Goal: Find specific page/section

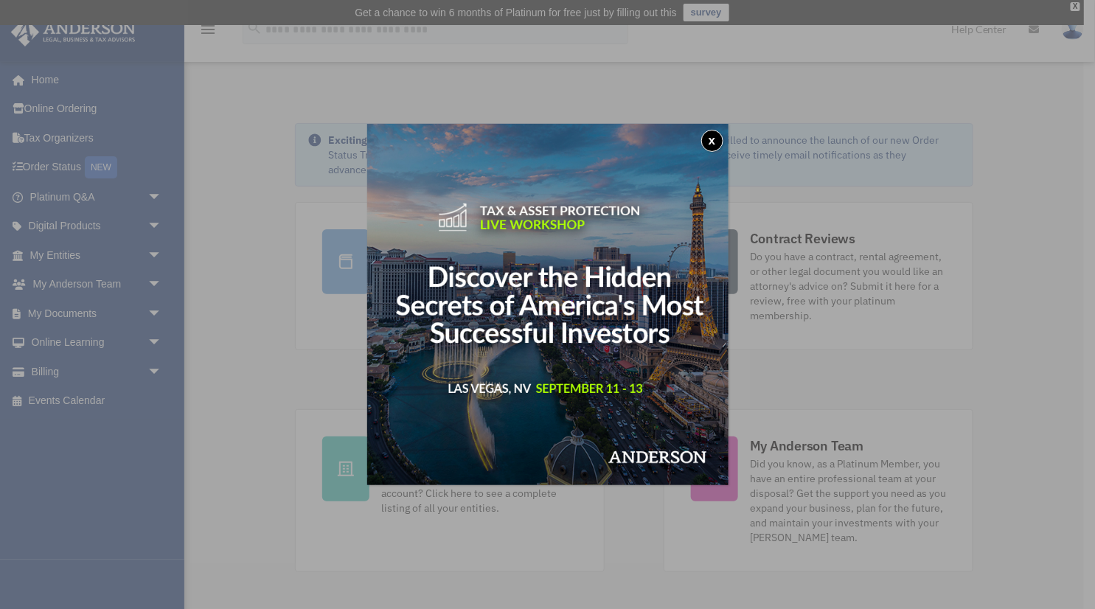
click at [714, 137] on button "x" at bounding box center [712, 141] width 22 height 22
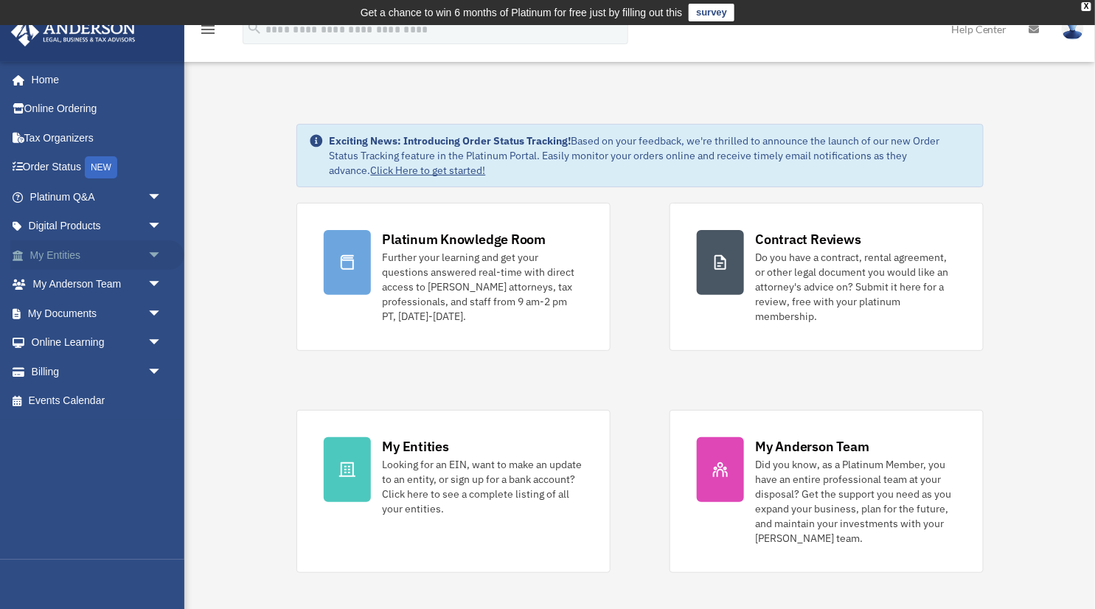
click at [152, 249] on span "arrow_drop_down" at bounding box center [161, 255] width 29 height 30
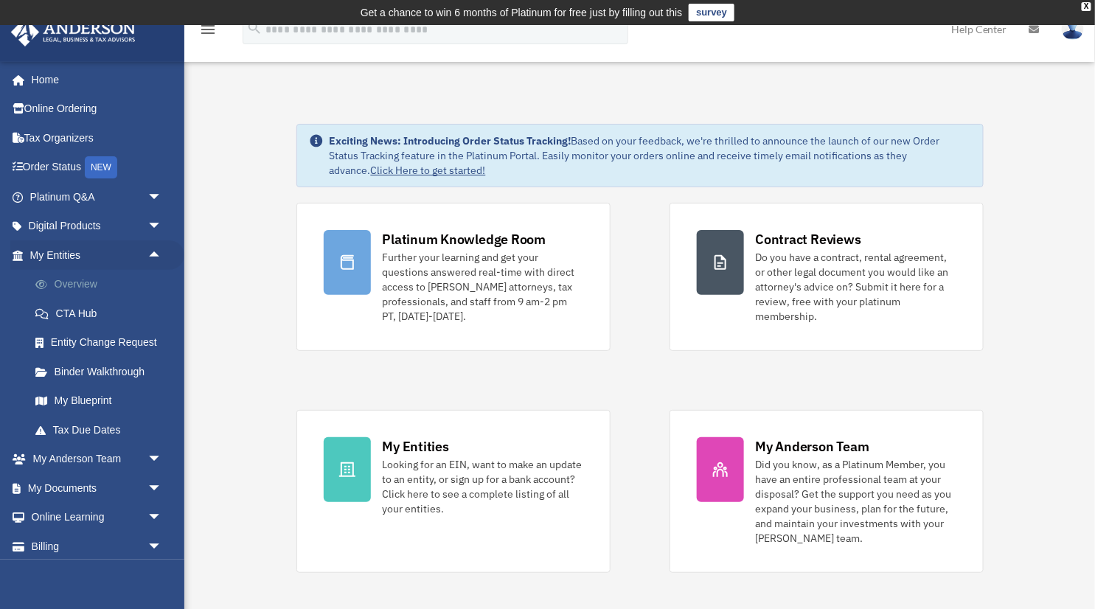
click at [105, 275] on link "Overview" at bounding box center [103, 284] width 164 height 29
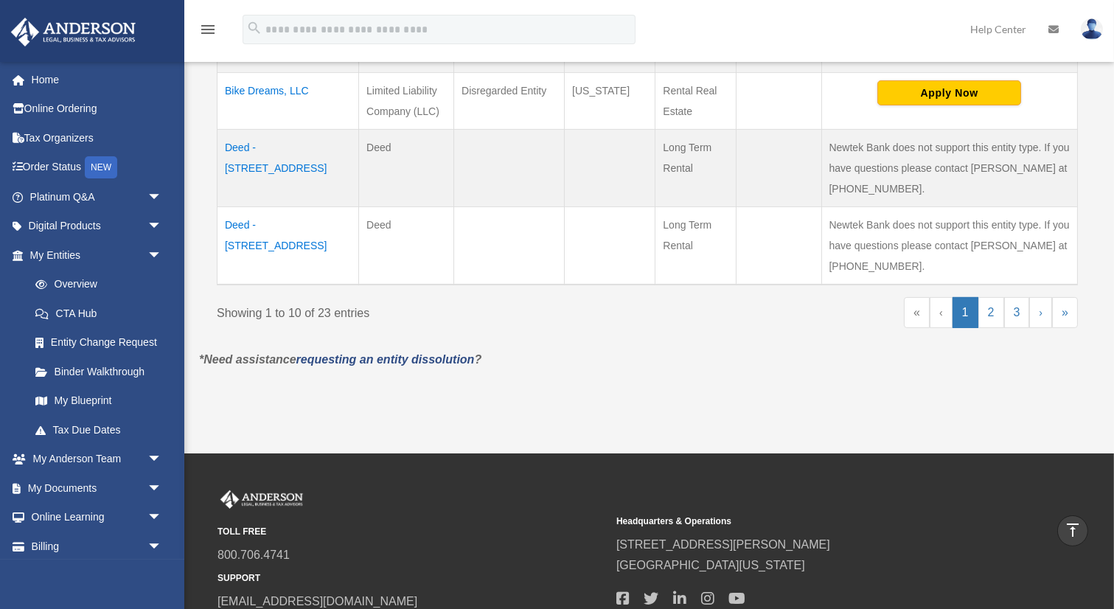
scroll to position [1004, 0]
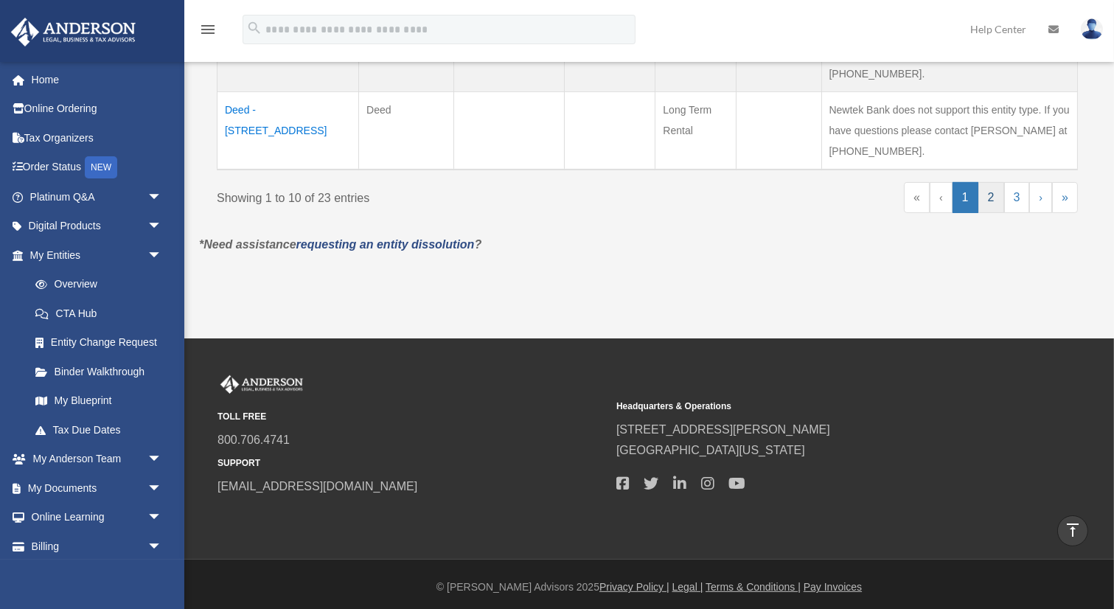
click at [994, 184] on link "2" at bounding box center [991, 197] width 26 height 31
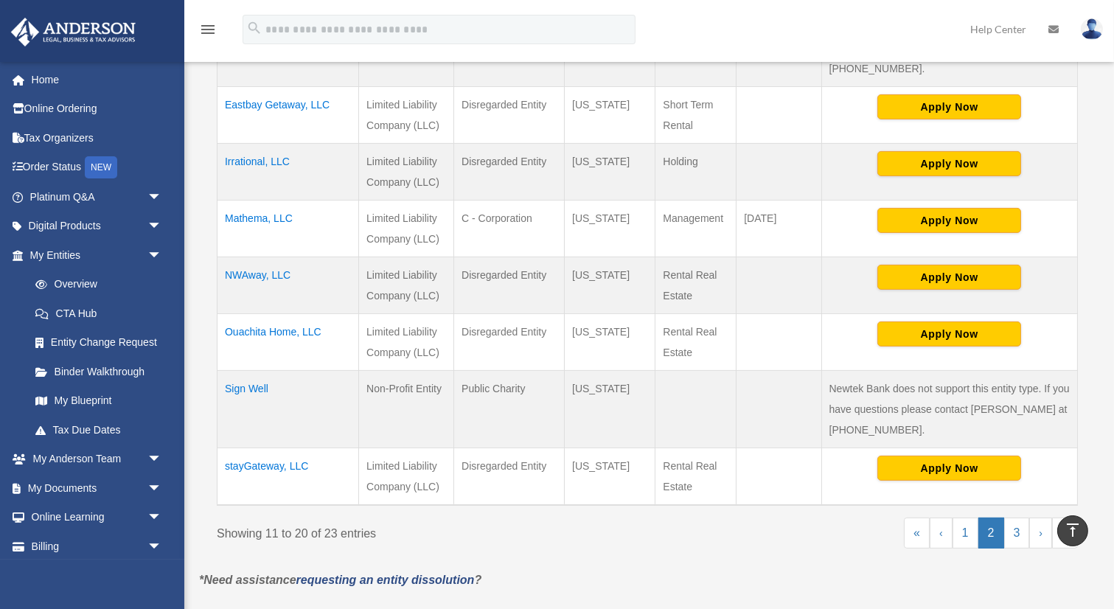
scroll to position [641, 0]
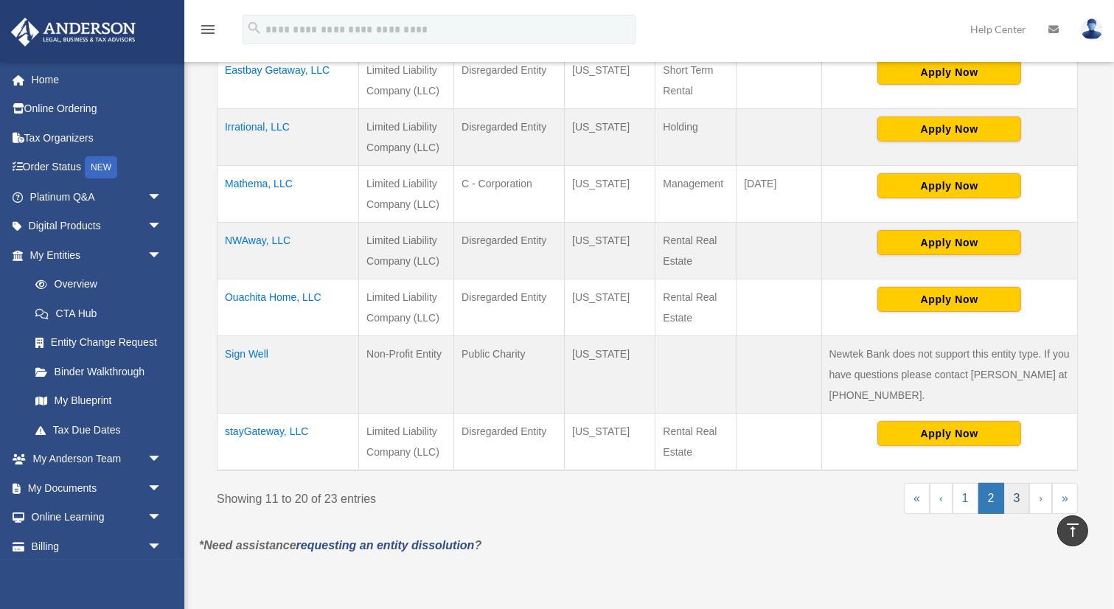
click at [1017, 500] on link "3" at bounding box center [1017, 498] width 26 height 31
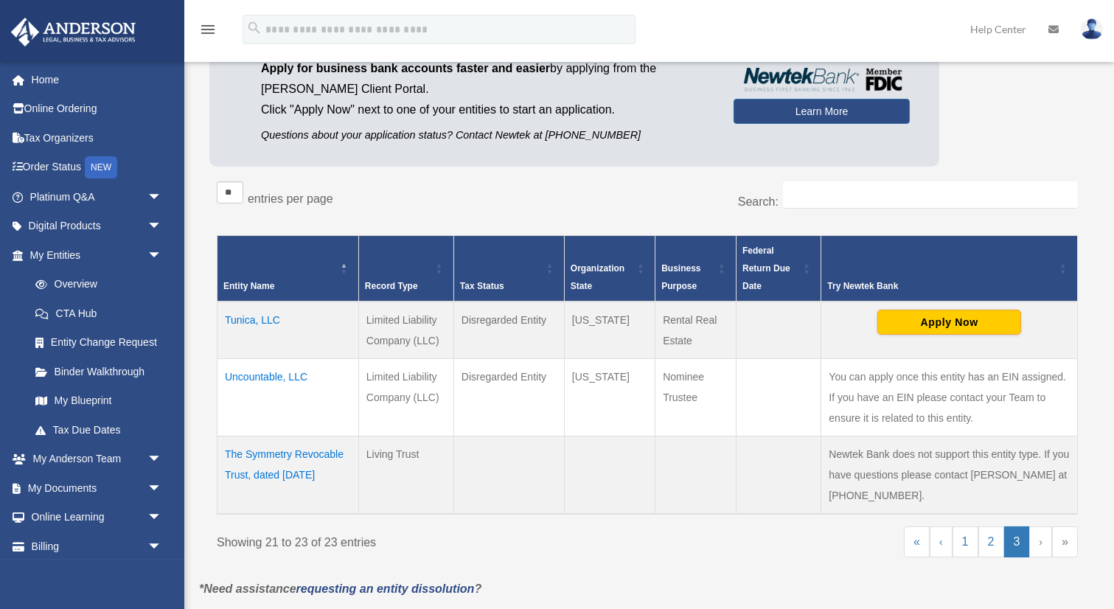
scroll to position [166, 0]
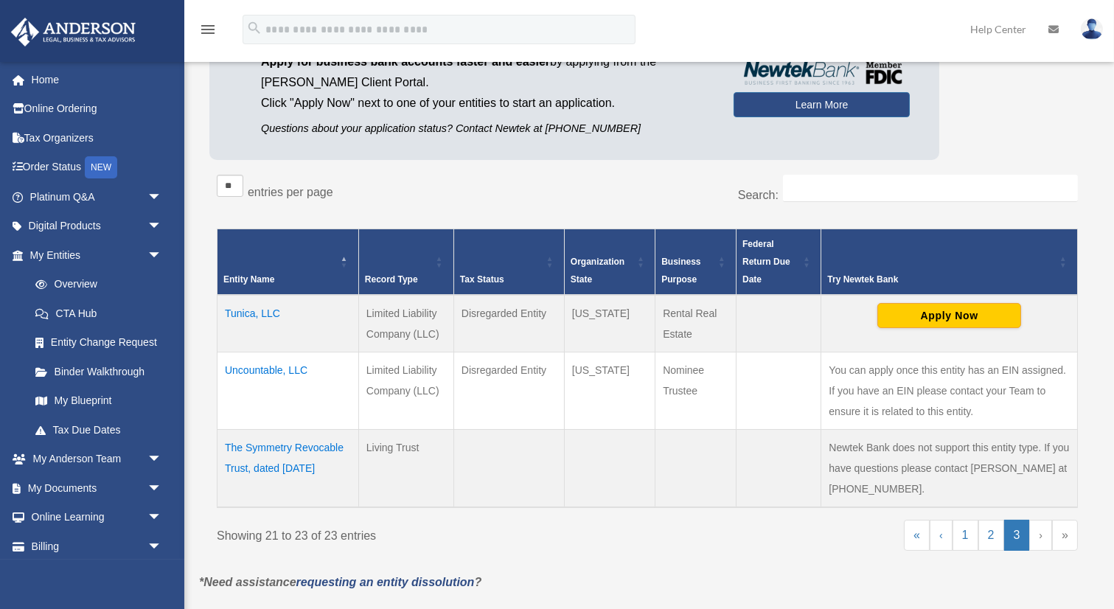
drag, startPoint x: 218, startPoint y: 358, endPoint x: 462, endPoint y: 390, distance: 246.0
click at [462, 390] on tr "Uncountable, LLC Limited Liability Company (LLC) Disregarded Entity Wyoming Nom…" at bounding box center [647, 390] width 860 height 77
click at [338, 408] on td "Uncountable, LLC" at bounding box center [288, 390] width 142 height 77
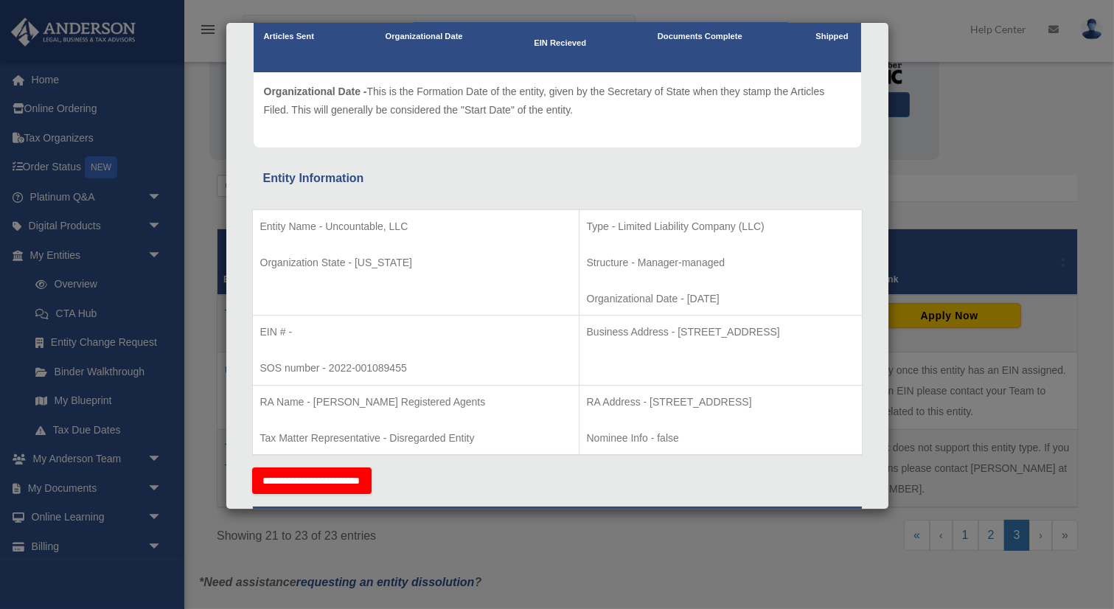
scroll to position [77, 0]
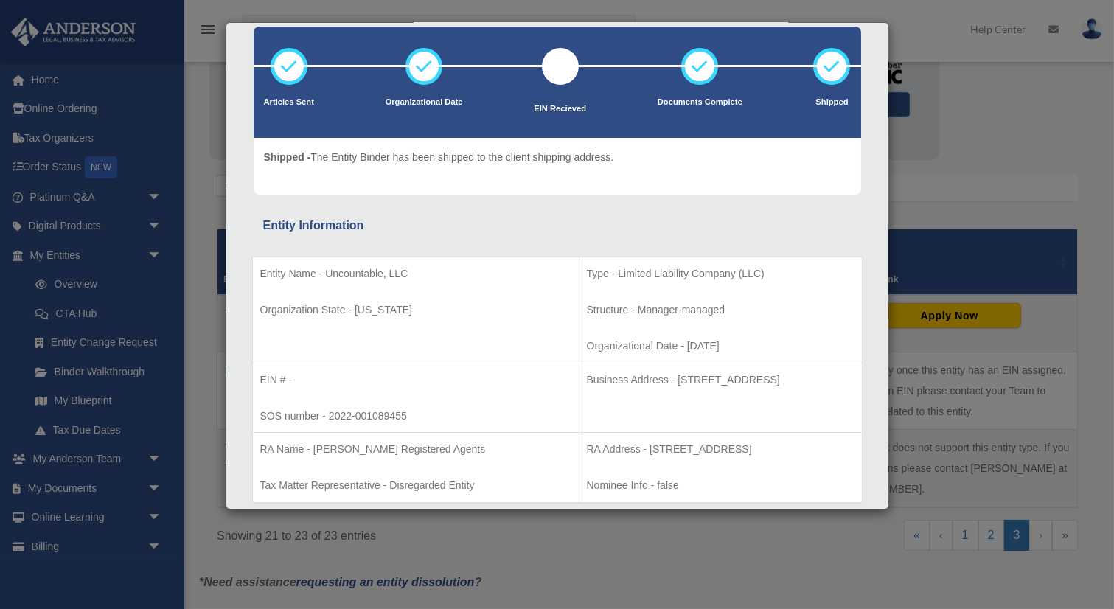
click at [1000, 129] on div "Details × Articles Sent Organizational Date" at bounding box center [557, 304] width 1114 height 609
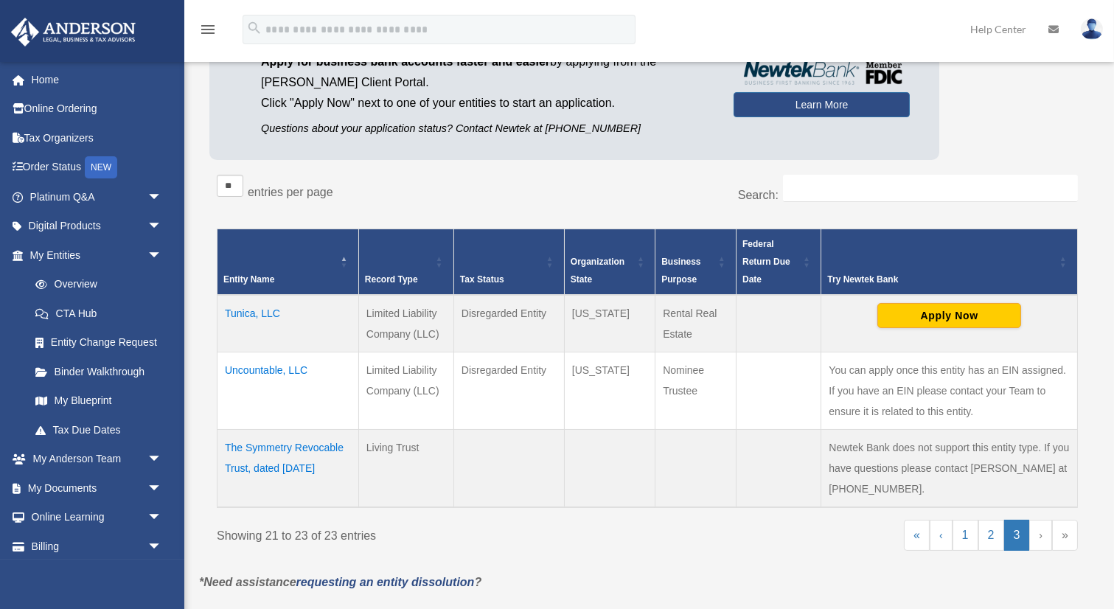
drag, startPoint x: 207, startPoint y: 357, endPoint x: 507, endPoint y: 393, distance: 302.1
click at [507, 393] on div "Entities, Trusts, and Deeds Active Entities Inactive Entities Active Trusts Ina…" at bounding box center [647, 260] width 896 height 626
click at [656, 414] on td "Nominee Trustee" at bounding box center [695, 390] width 81 height 77
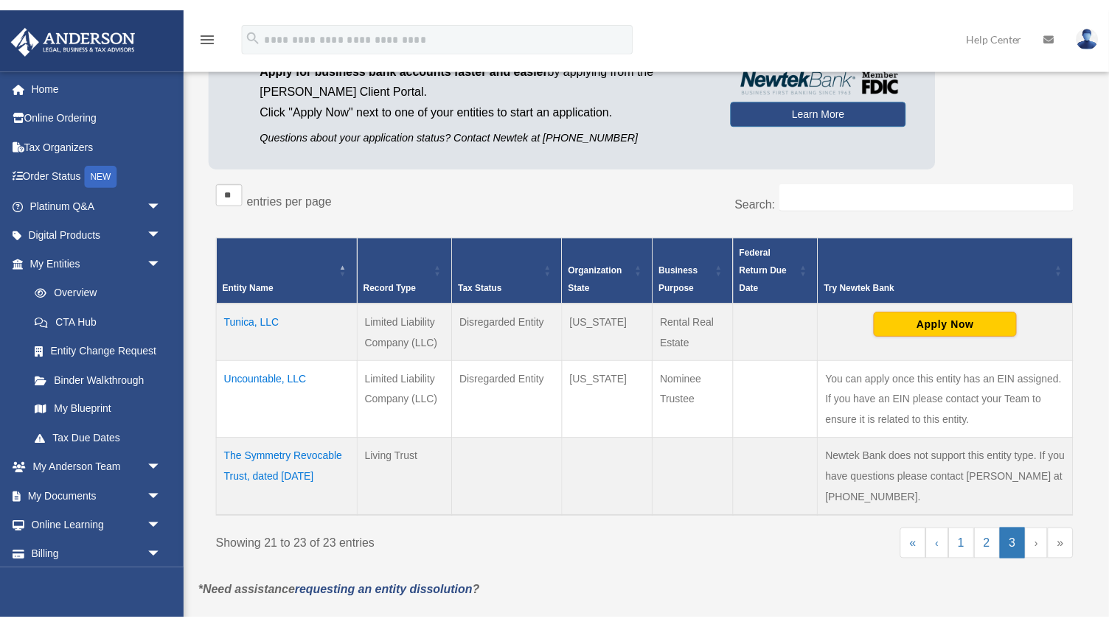
scroll to position [166, 0]
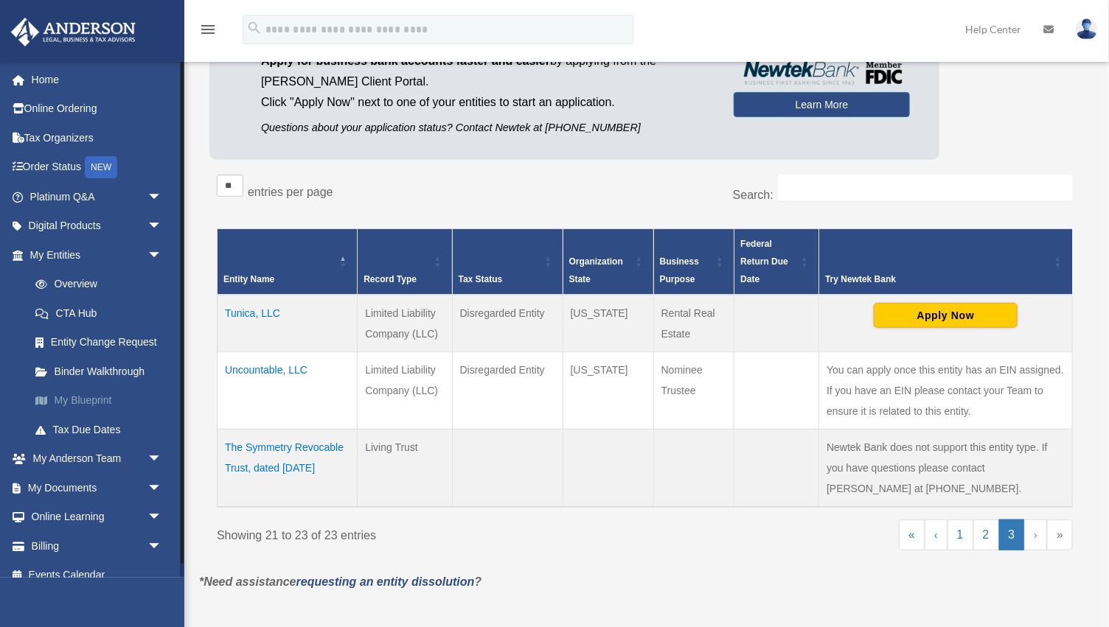
click at [121, 398] on link "My Blueprint" at bounding box center [103, 400] width 164 height 29
